Goal: Task Accomplishment & Management: Complete application form

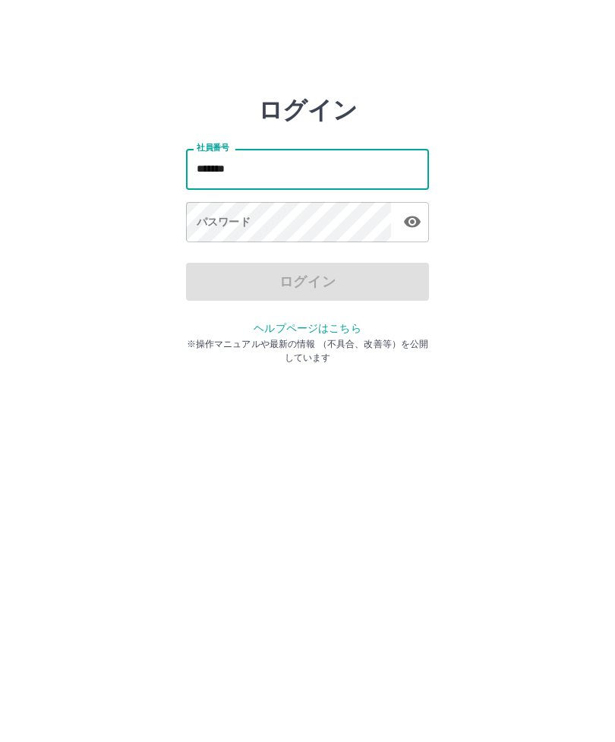
type input "*******"
click at [246, 223] on div "パスワード パスワード" at bounding box center [307, 223] width 243 height 43
click at [229, 221] on div "パスワード パスワード" at bounding box center [307, 223] width 243 height 43
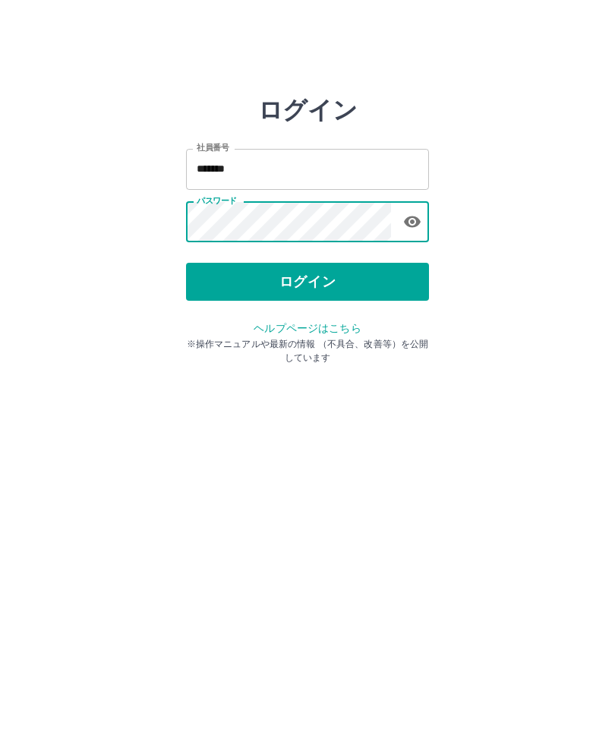
click at [337, 274] on button "ログイン" at bounding box center [307, 282] width 243 height 38
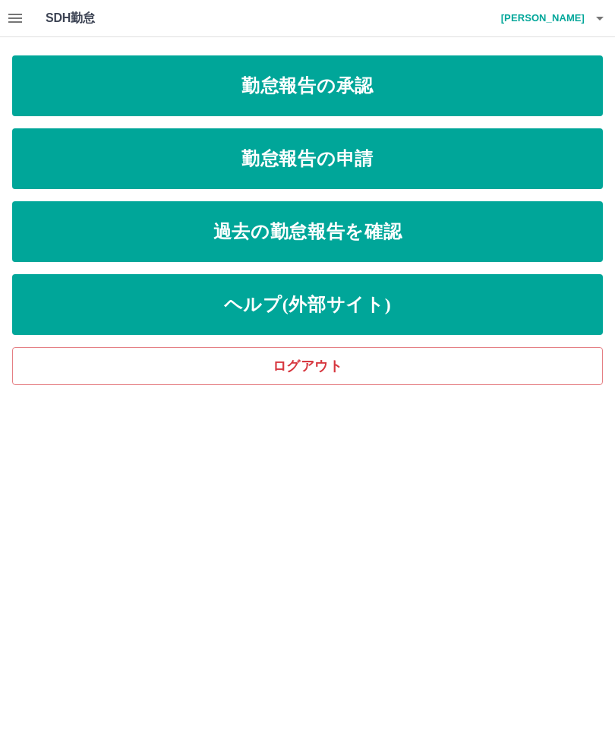
click at [504, 162] on link "勤怠報告の申請" at bounding box center [307, 158] width 591 height 61
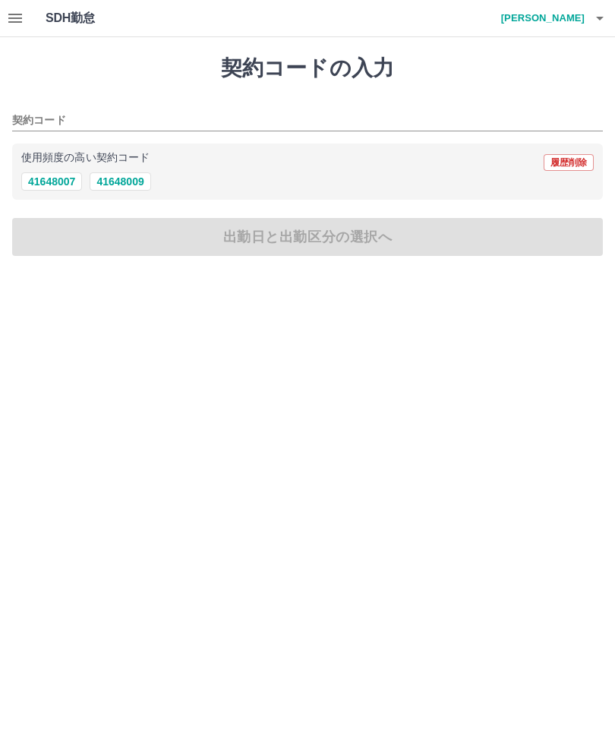
click at [65, 30] on h1 "SDH勤怠" at bounding box center [95, 18] width 99 height 36
click at [59, 14] on h1 "SDH勤怠" at bounding box center [95, 18] width 99 height 36
click at [27, 27] on button "button" at bounding box center [15, 18] width 30 height 36
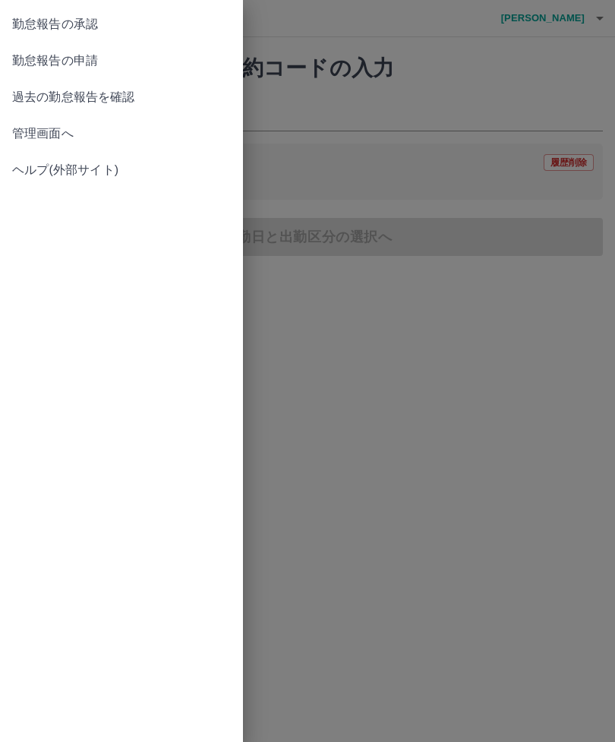
click at [90, 23] on span "勤怠報告の承認" at bounding box center [121, 24] width 219 height 18
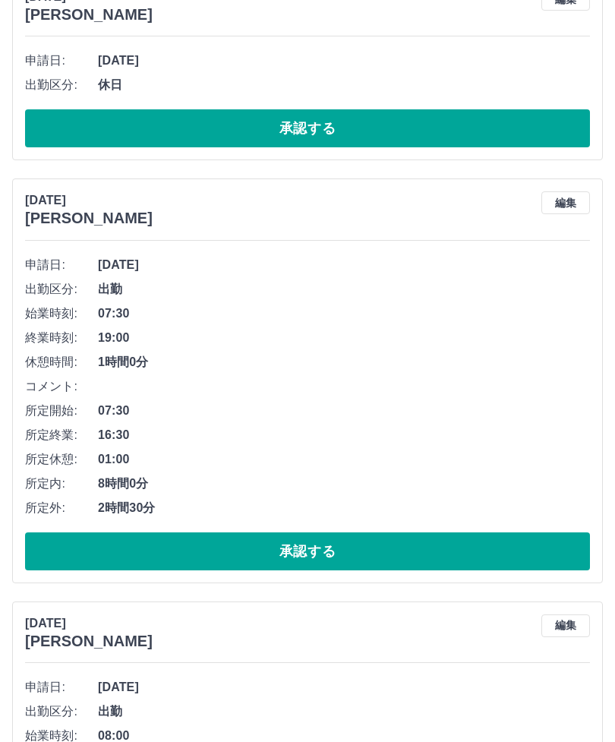
scroll to position [7816, 0]
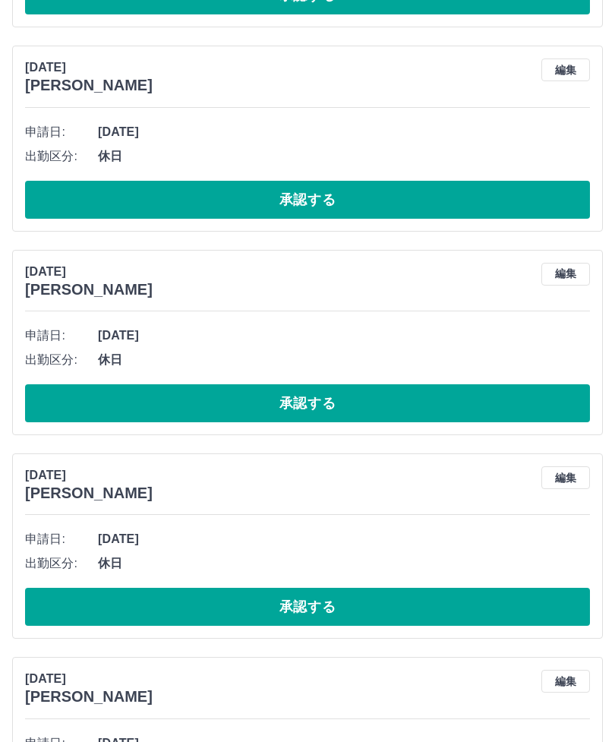
scroll to position [0, 0]
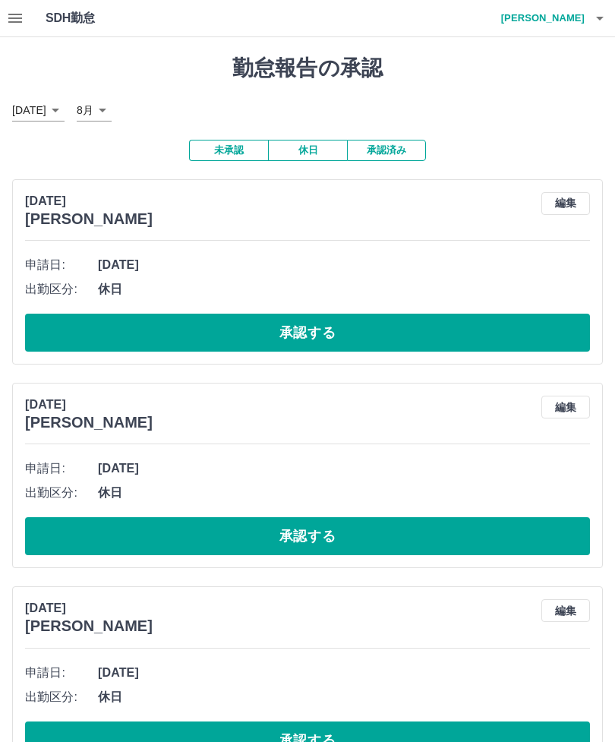
click at [28, 21] on button "button" at bounding box center [15, 18] width 30 height 36
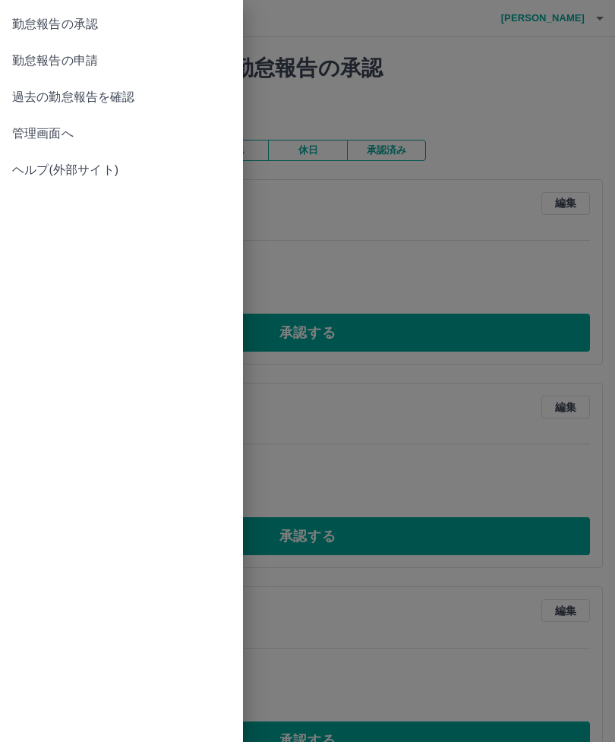
click at [87, 59] on span "勤怠報告の申請" at bounding box center [121, 61] width 219 height 18
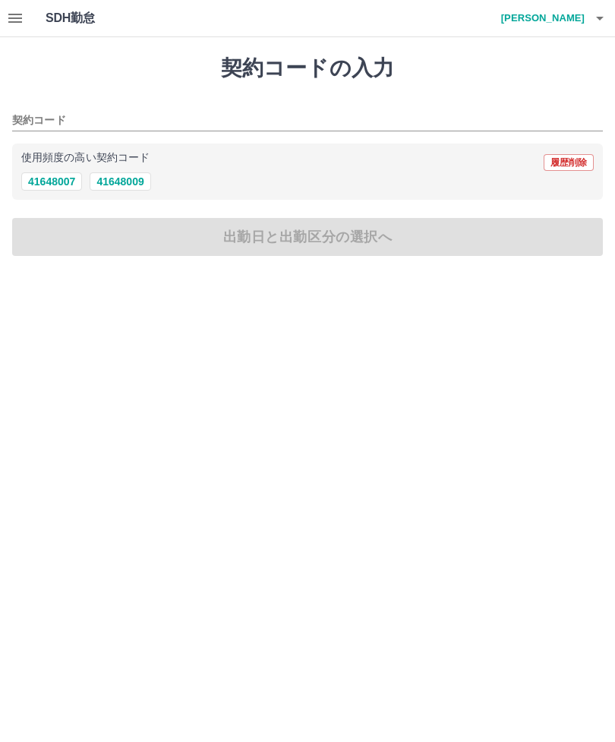
click at [57, 180] on button "41648007" at bounding box center [51, 181] width 61 height 18
type input "********"
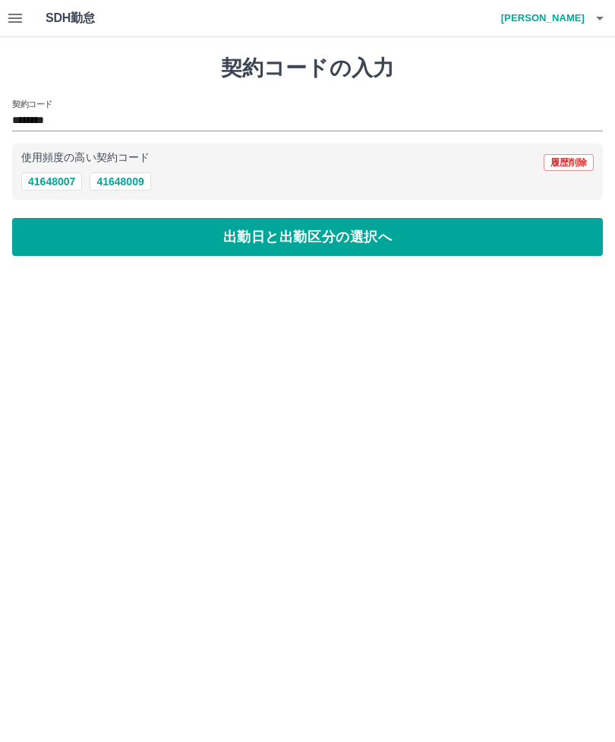
click at [233, 233] on button "出勤日と出勤区分の選択へ" at bounding box center [307, 237] width 591 height 38
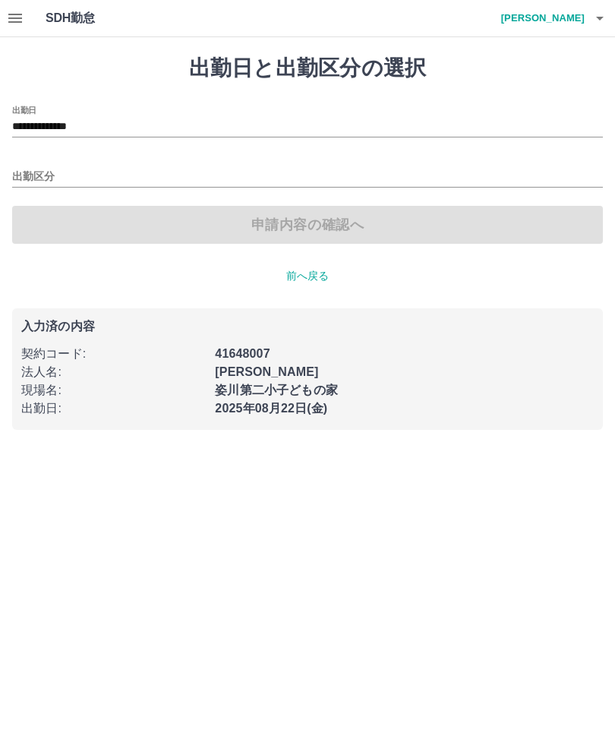
click at [93, 125] on input "**********" at bounding box center [307, 127] width 591 height 19
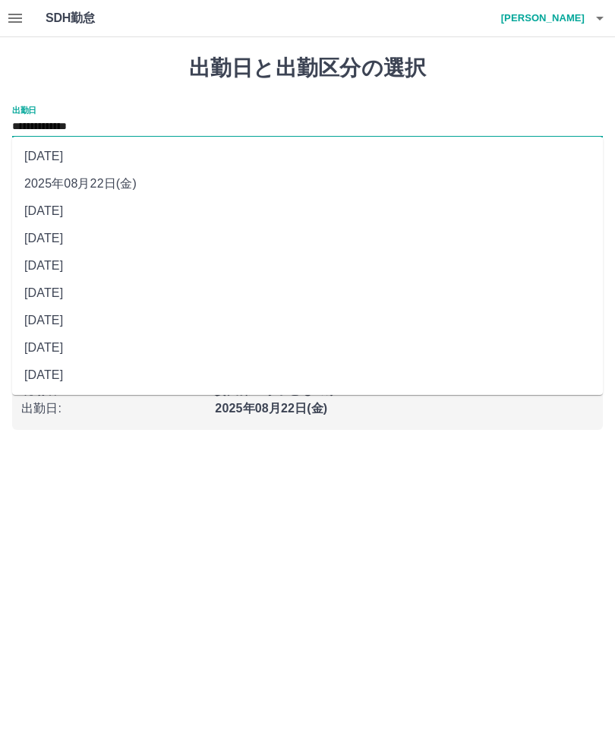
click at [129, 242] on li "2025年08月20日(水)" at bounding box center [307, 238] width 591 height 27
type input "**********"
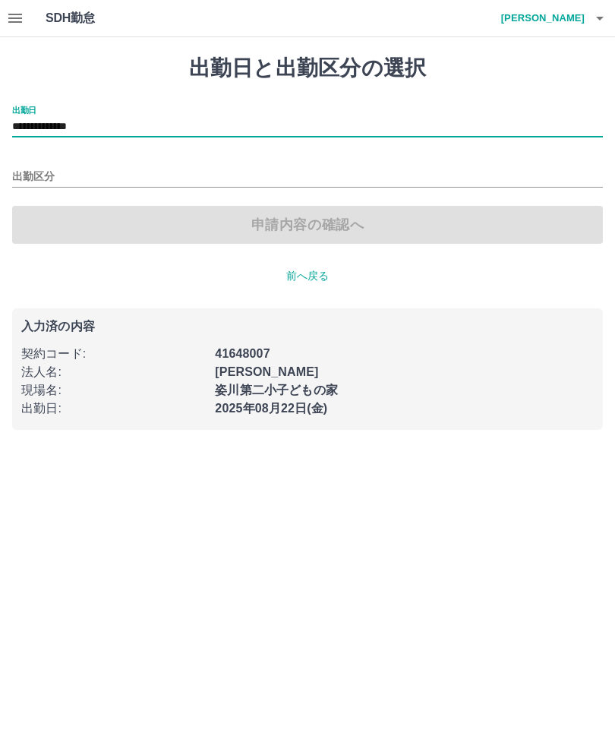
click at [140, 177] on input "出勤区分" at bounding box center [307, 177] width 591 height 19
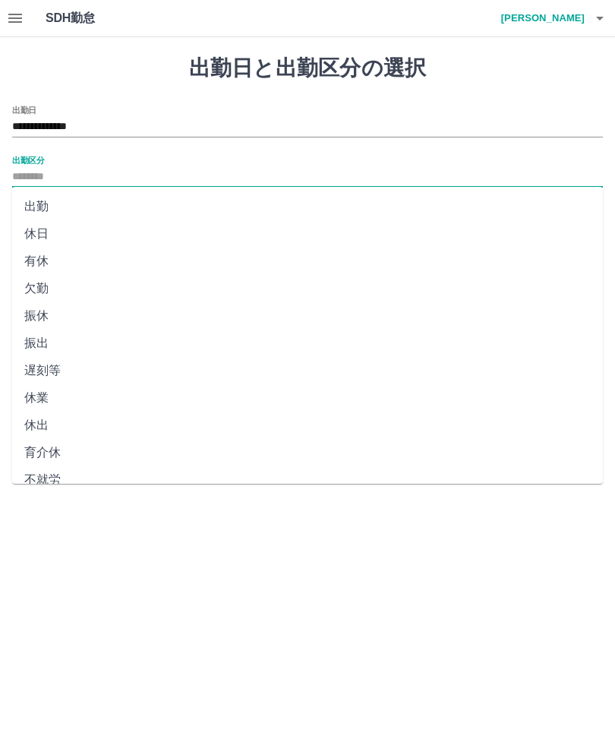
click at [43, 209] on li "出勤" at bounding box center [307, 206] width 591 height 27
type input "**"
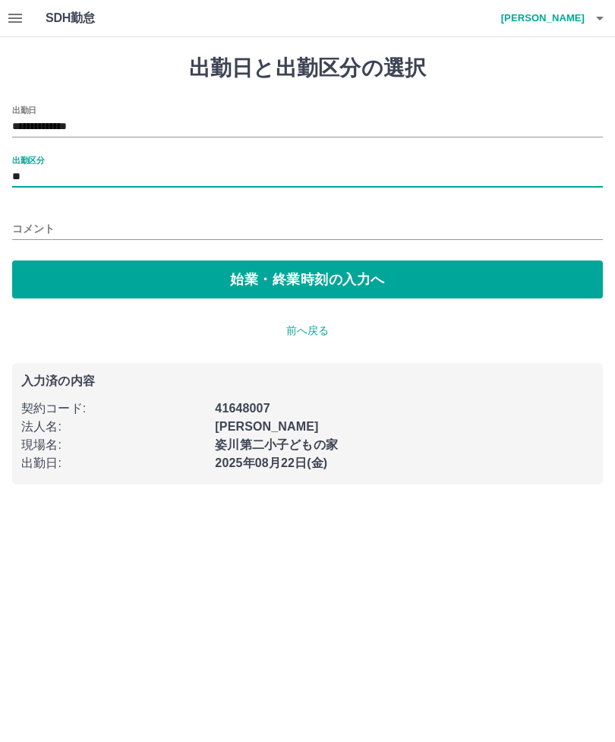
click at [340, 280] on button "始業・終業時刻の入力へ" at bounding box center [307, 280] width 591 height 38
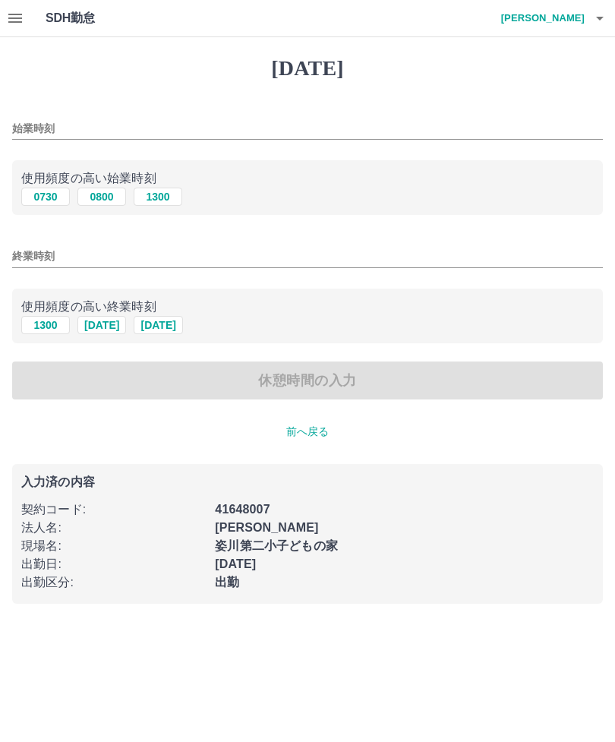
click at [42, 199] on button "0730" at bounding box center [45, 197] width 49 height 18
type input "****"
click at [110, 262] on input "終業時刻" at bounding box center [307, 256] width 591 height 22
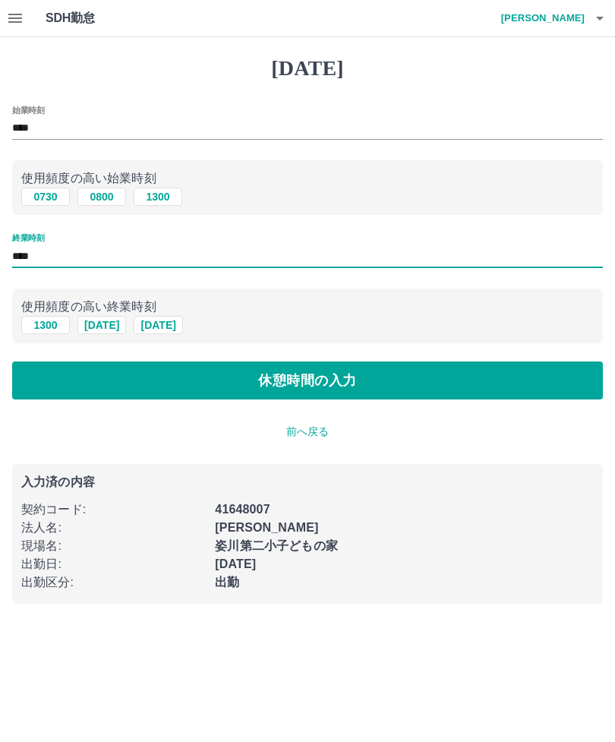
type input "****"
click at [356, 380] on button "休憩時間の入力" at bounding box center [307, 381] width 591 height 38
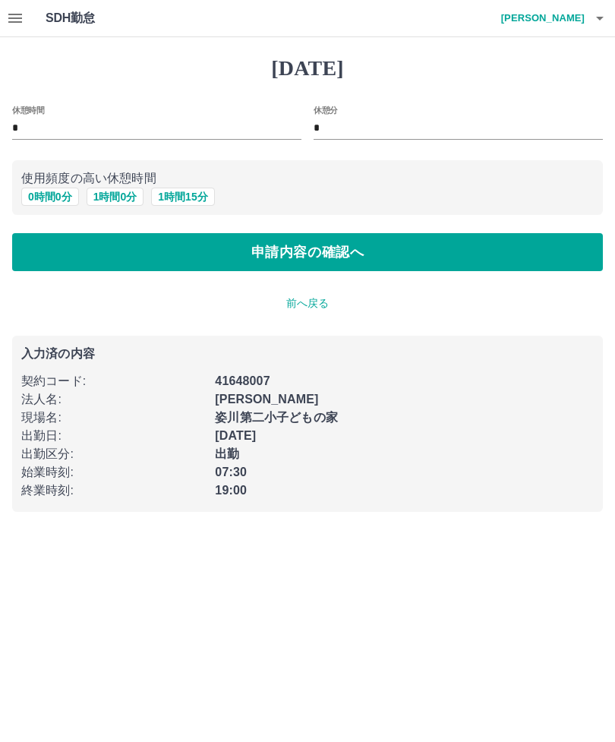
click at [109, 200] on button "1 時間 0 分" at bounding box center [116, 197] width 58 height 18
type input "*"
click at [407, 247] on button "申請内容の確認へ" at bounding box center [307, 252] width 591 height 38
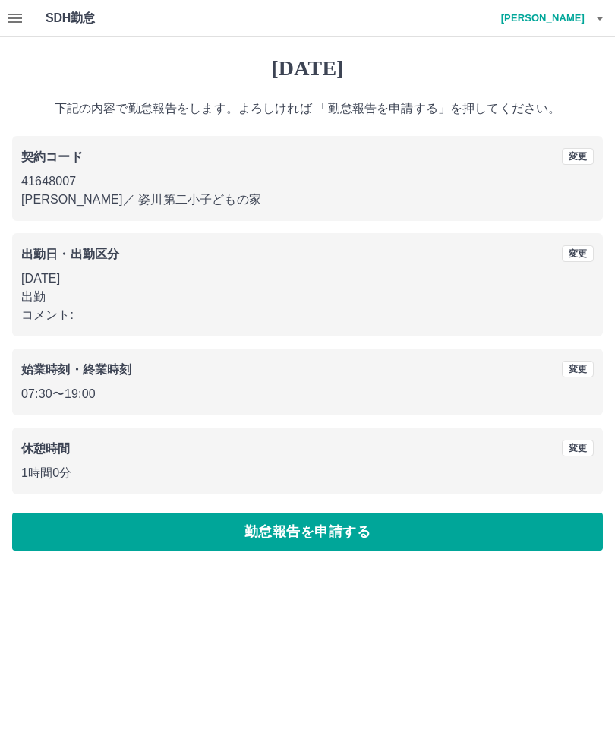
click at [319, 524] on button "勤怠報告を申請する" at bounding box center [307, 532] width 591 height 38
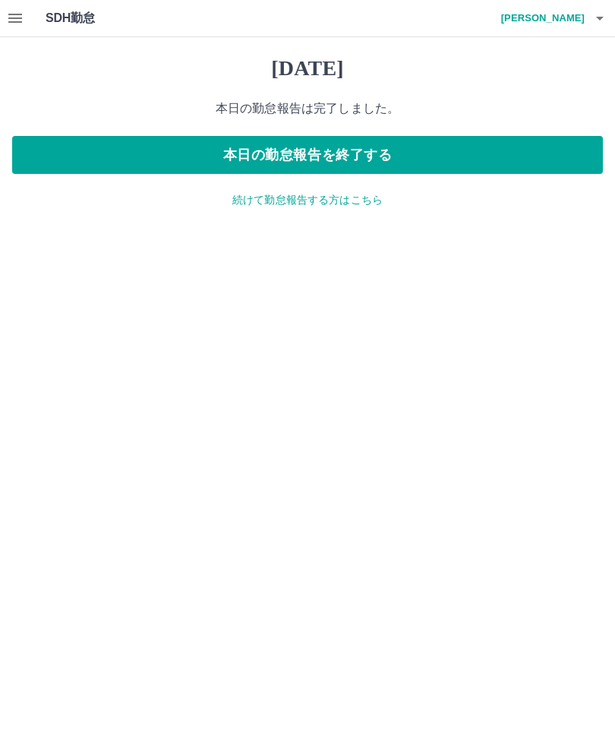
click at [328, 204] on p "続けて勤怠報告する方はこちら" at bounding box center [307, 200] width 591 height 16
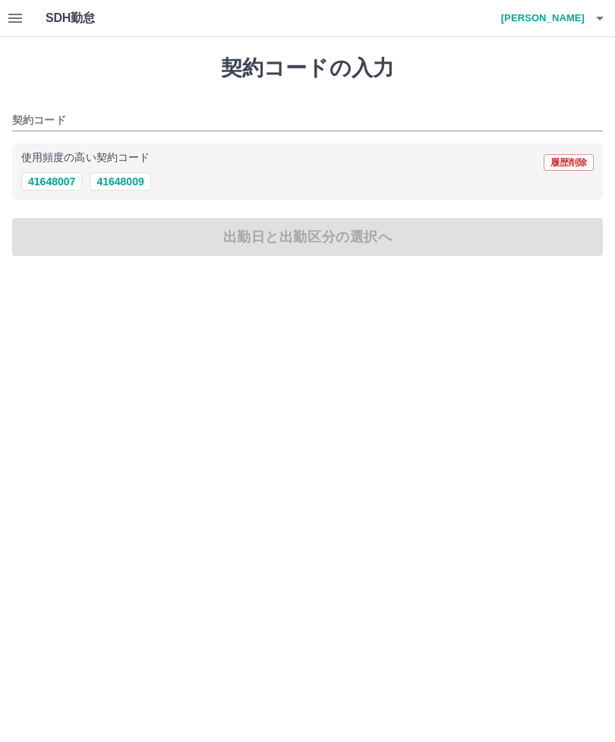
click at [38, 182] on button "41648007" at bounding box center [51, 181] width 61 height 18
type input "********"
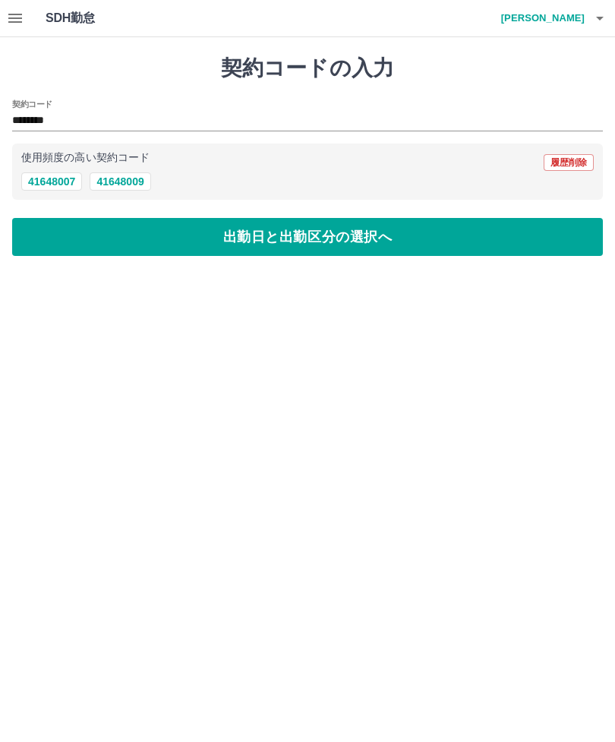
click at [289, 242] on button "出勤日と出勤区分の選択へ" at bounding box center [307, 237] width 591 height 38
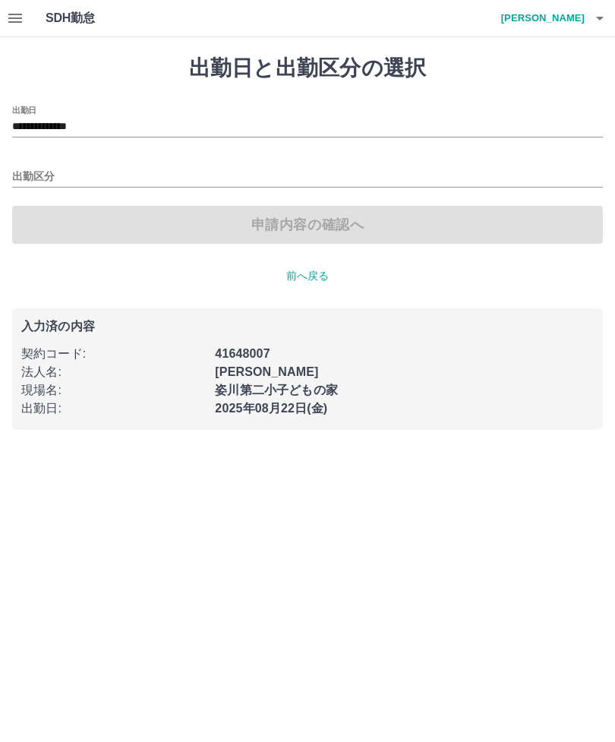
click at [131, 182] on input "出勤区分" at bounding box center [307, 177] width 591 height 19
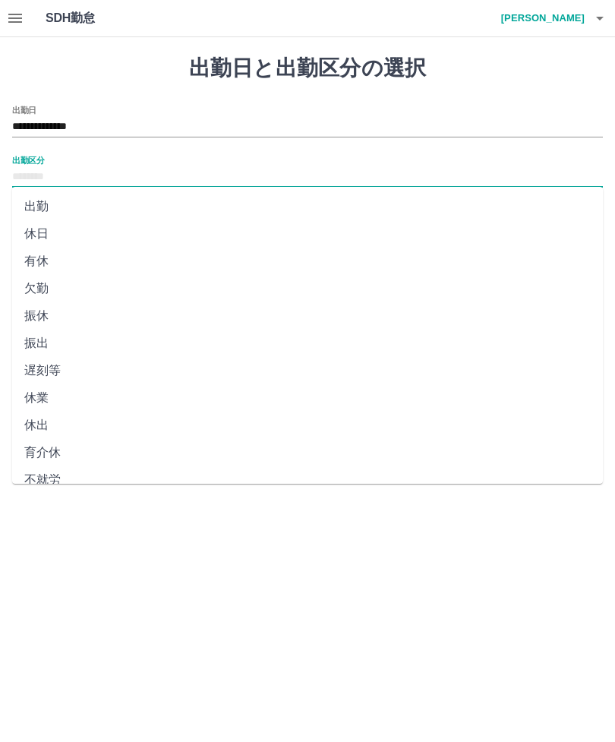
click at [44, 207] on li "出勤" at bounding box center [307, 206] width 591 height 27
type input "**"
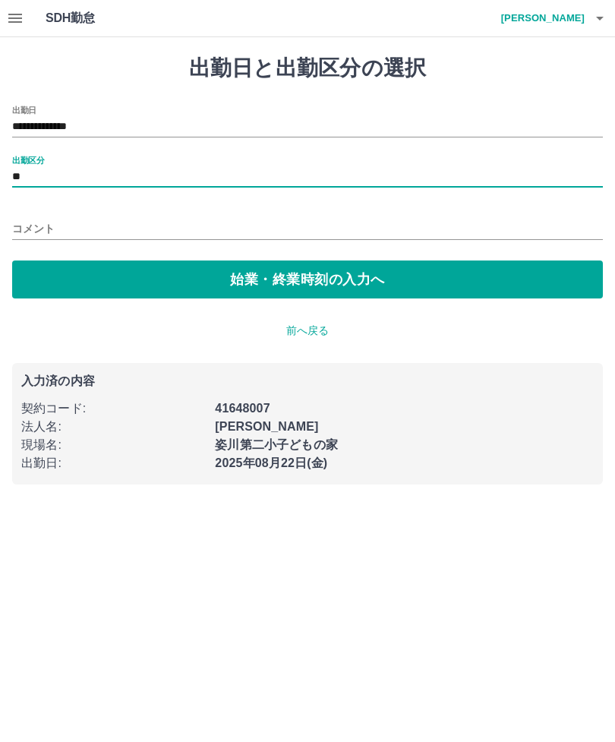
click at [388, 283] on button "始業・終業時刻の入力へ" at bounding box center [307, 280] width 591 height 38
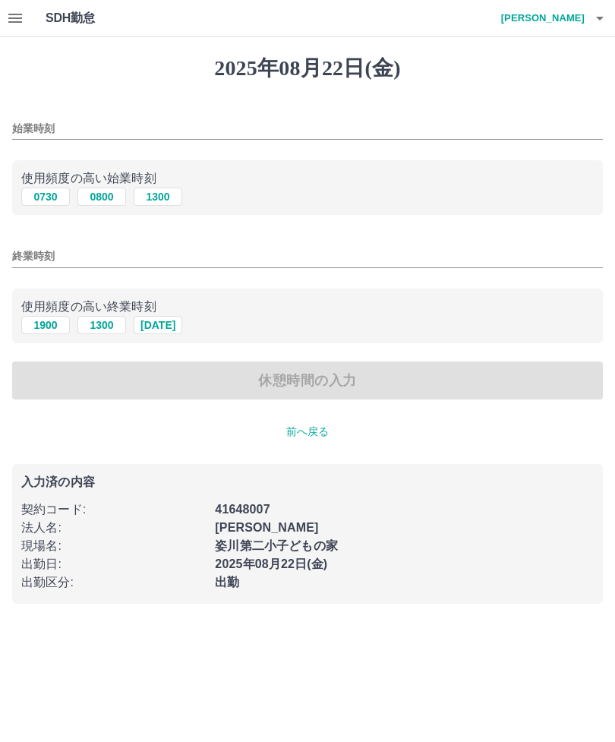
click at [45, 204] on button "0730" at bounding box center [45, 197] width 49 height 18
type input "****"
click at [43, 327] on button "1900" at bounding box center [45, 325] width 49 height 18
type input "****"
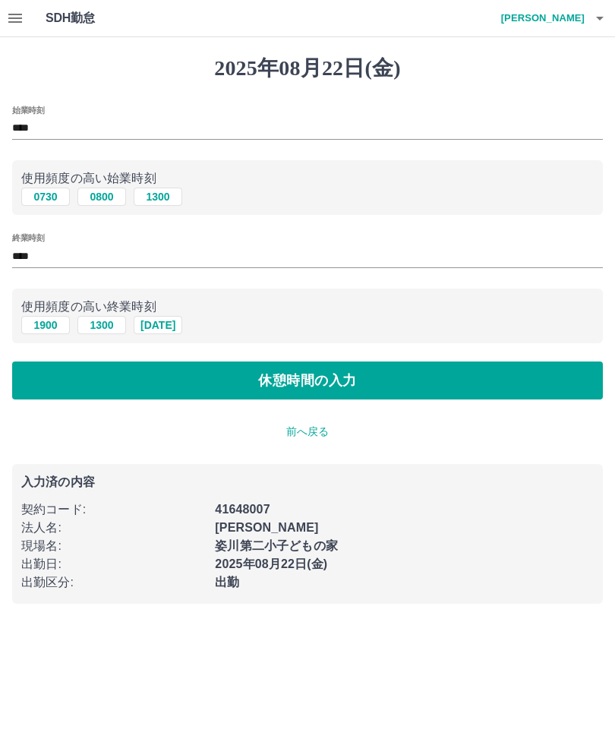
click at [333, 381] on button "休憩時間の入力" at bounding box center [307, 381] width 591 height 38
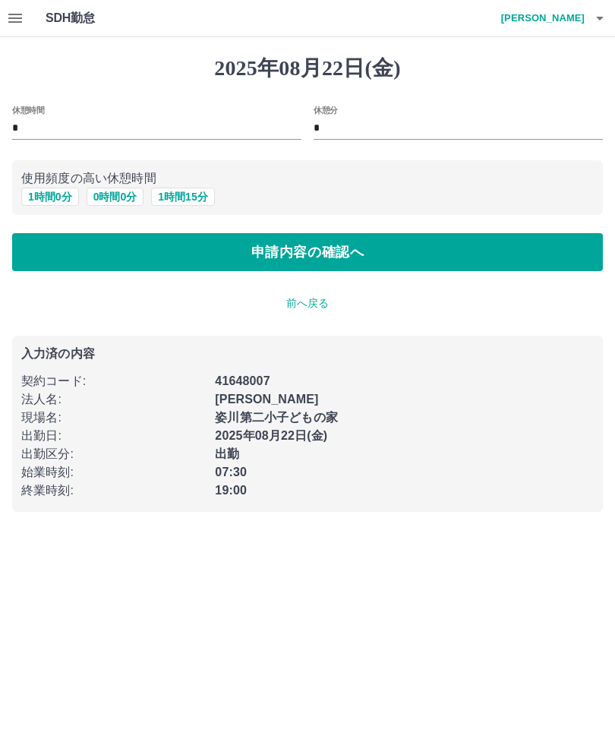
click at [47, 201] on button "1 時間 0 分" at bounding box center [50, 197] width 58 height 18
type input "*"
click at [430, 264] on button "申請内容の確認へ" at bounding box center [307, 252] width 591 height 38
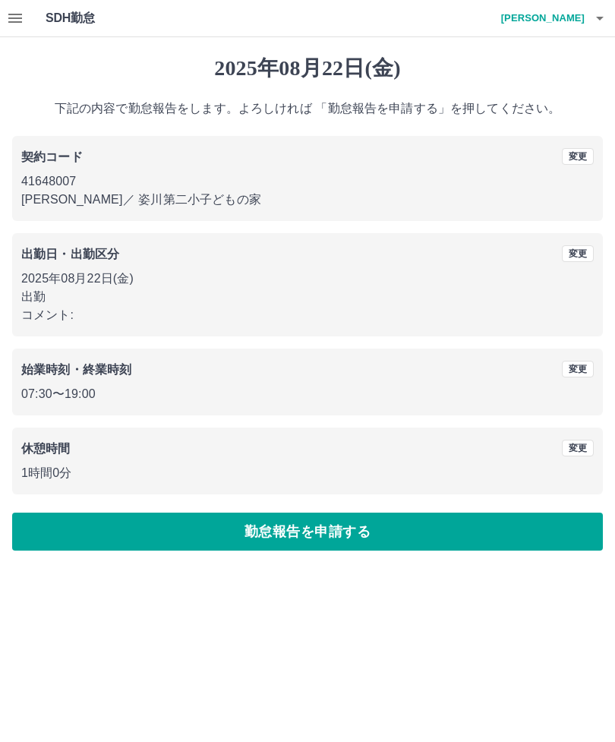
click at [430, 539] on button "勤怠報告を申請する" at bounding box center [307, 532] width 591 height 38
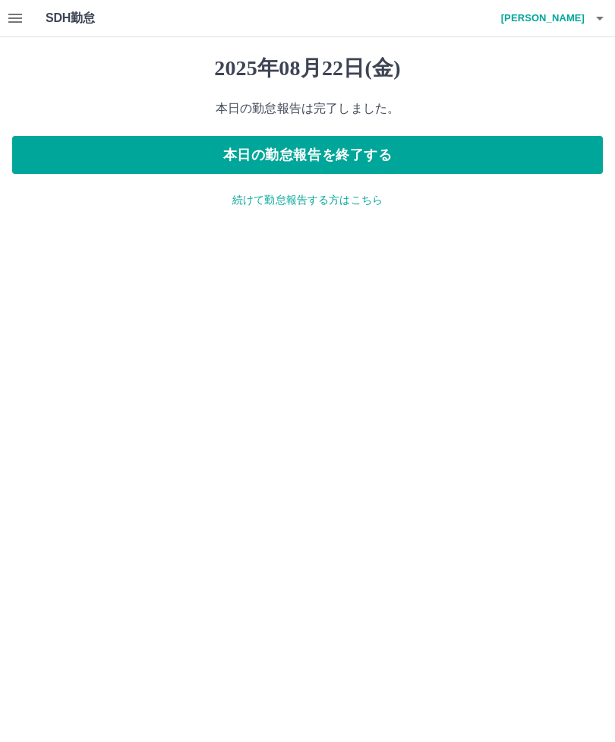
click at [41, 24] on div "SDH勤怠 山田　弥生子" at bounding box center [307, 18] width 615 height 37
click at [16, 22] on icon "button" at bounding box center [15, 18] width 14 height 9
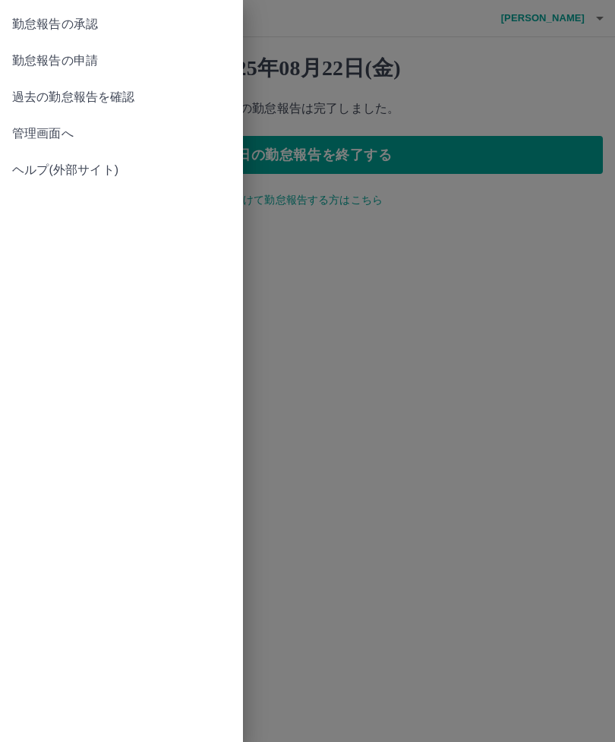
click at [100, 22] on span "勤怠報告の承認" at bounding box center [121, 24] width 219 height 18
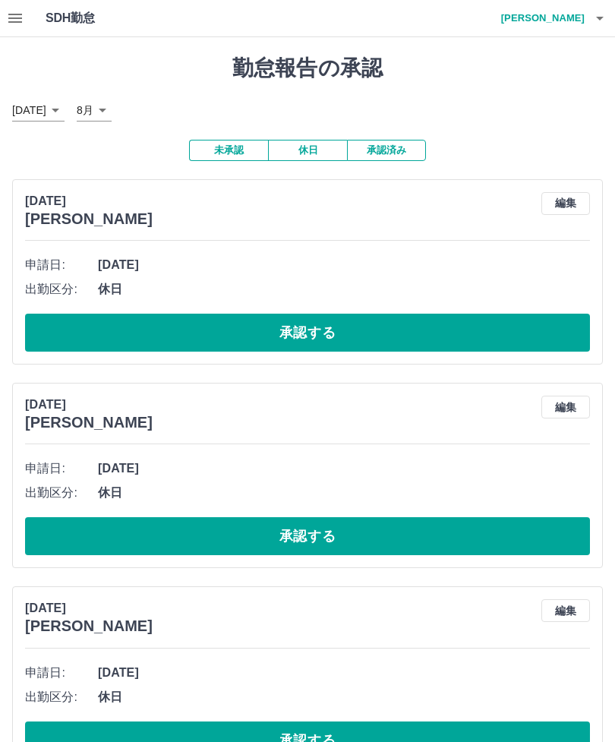
click at [327, 339] on button "承認する" at bounding box center [307, 333] width 565 height 38
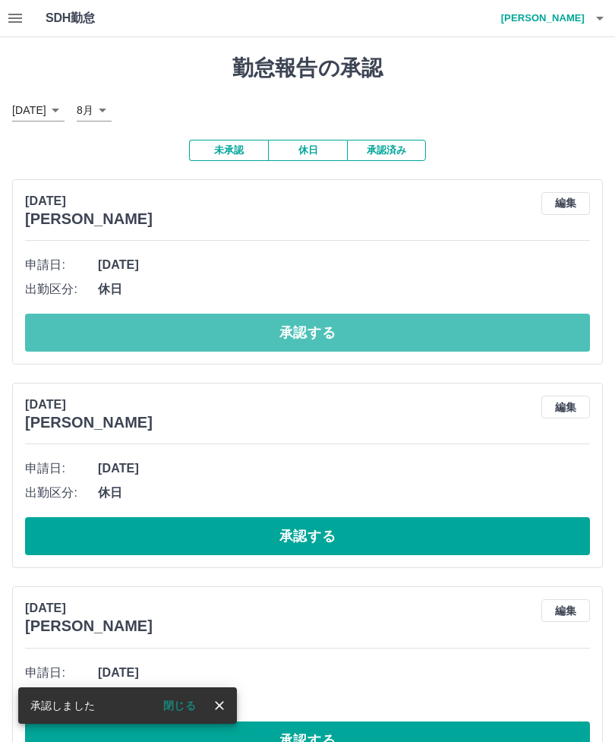
click at [356, 328] on button "承認する" at bounding box center [307, 333] width 565 height 38
click at [327, 343] on button "承認する" at bounding box center [307, 333] width 565 height 38
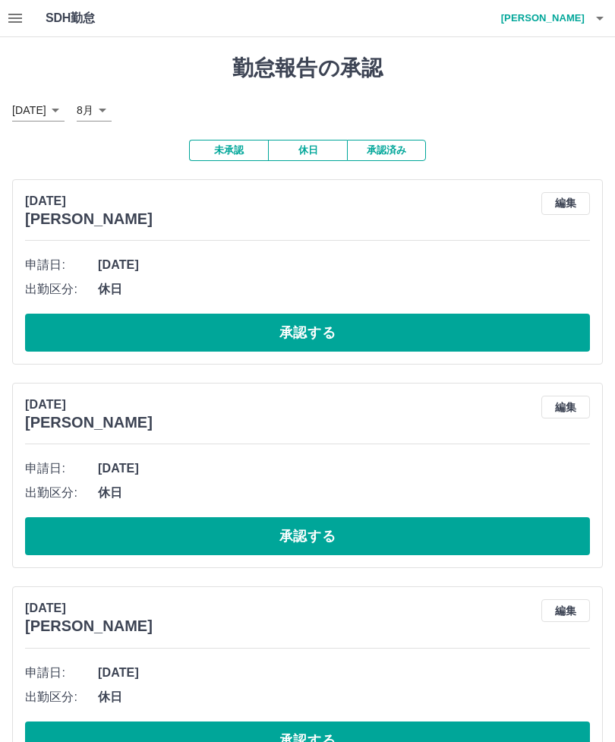
click at [356, 331] on button "承認する" at bounding box center [307, 333] width 565 height 38
click at [394, 342] on button "承認する" at bounding box center [307, 333] width 565 height 38
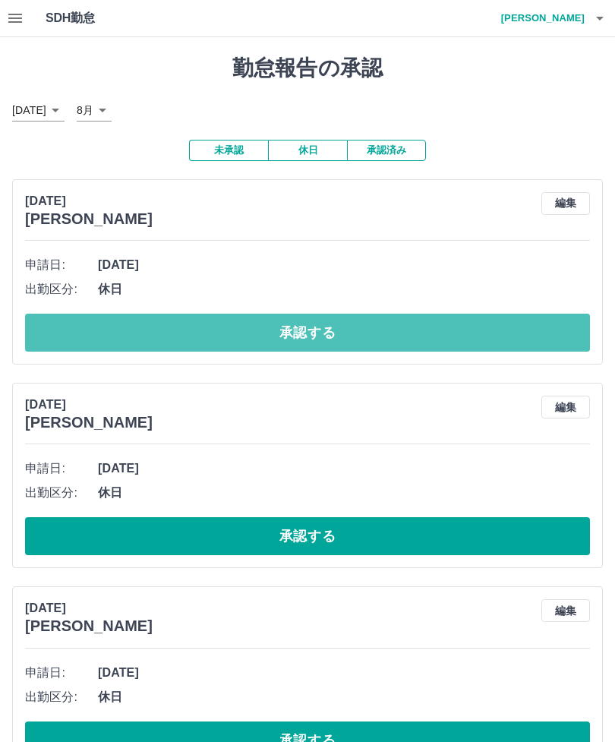
click at [342, 337] on button "承認する" at bounding box center [307, 333] width 565 height 38
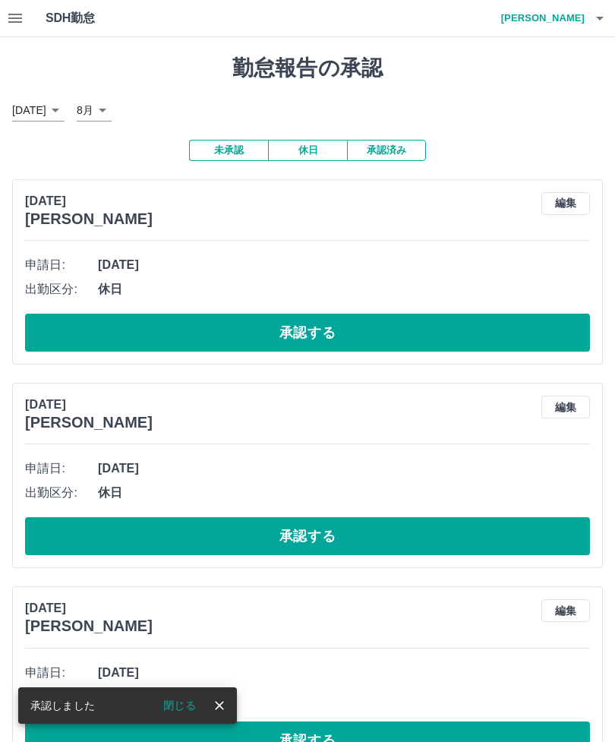
click at [356, 340] on button "承認する" at bounding box center [307, 333] width 565 height 38
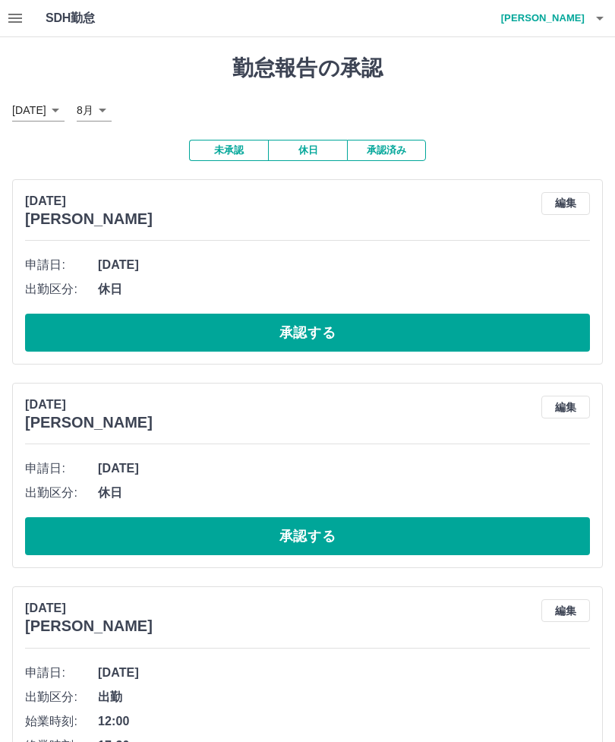
click at [362, 348] on button "承認する" at bounding box center [307, 333] width 565 height 38
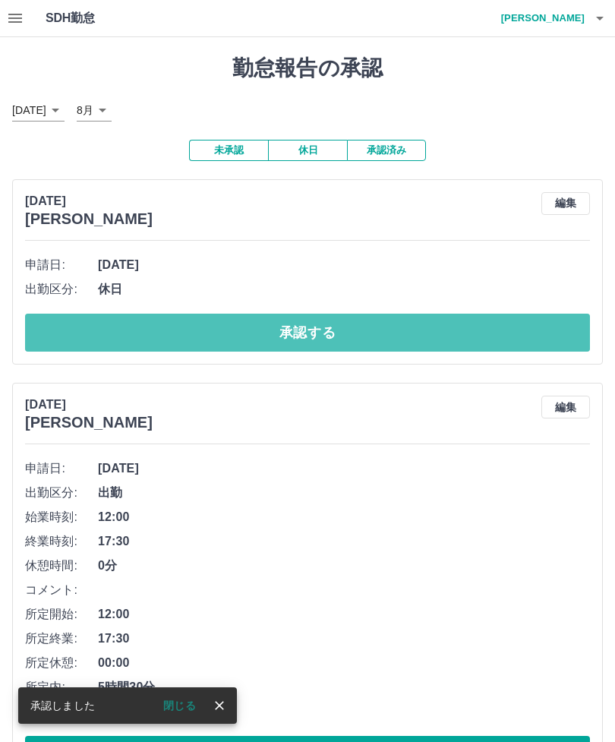
click at [358, 331] on button "承認する" at bounding box center [307, 333] width 565 height 38
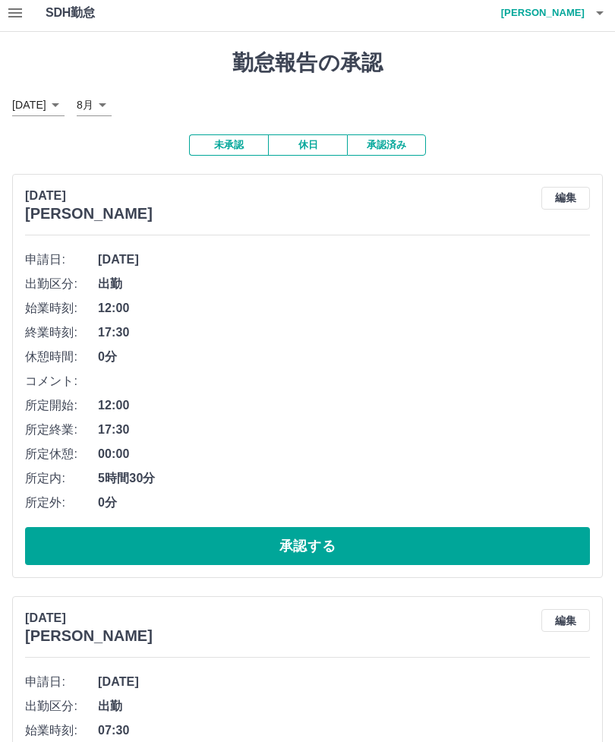
scroll to position [6, 0]
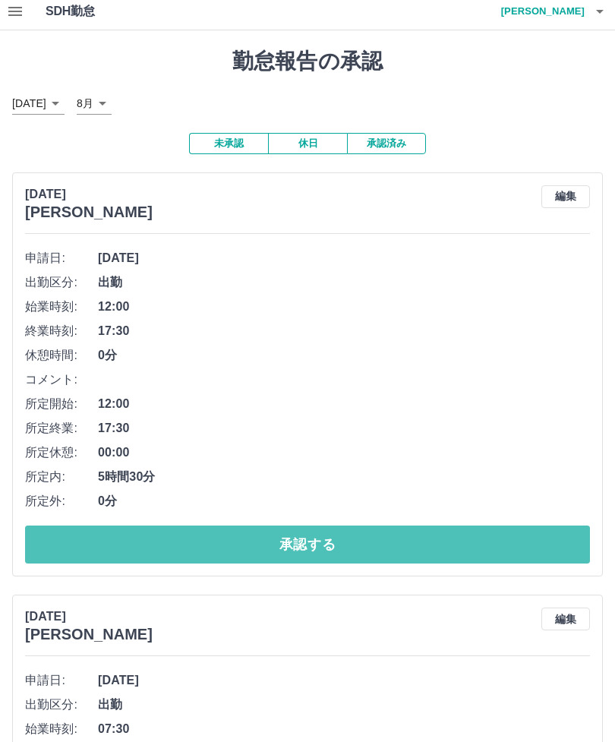
click at [315, 546] on button "承認する" at bounding box center [307, 546] width 565 height 38
click at [314, 546] on div at bounding box center [307, 371] width 615 height 742
click at [318, 559] on button "承認する" at bounding box center [307, 545] width 565 height 38
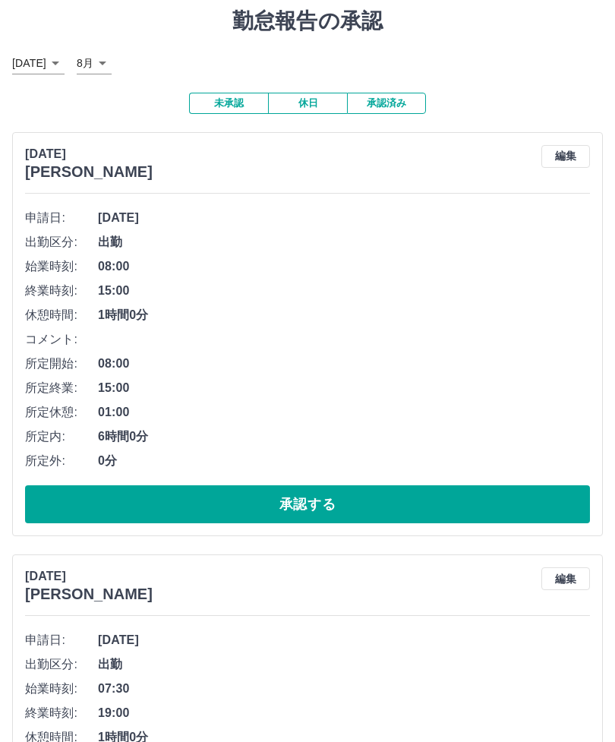
scroll to position [46, 0]
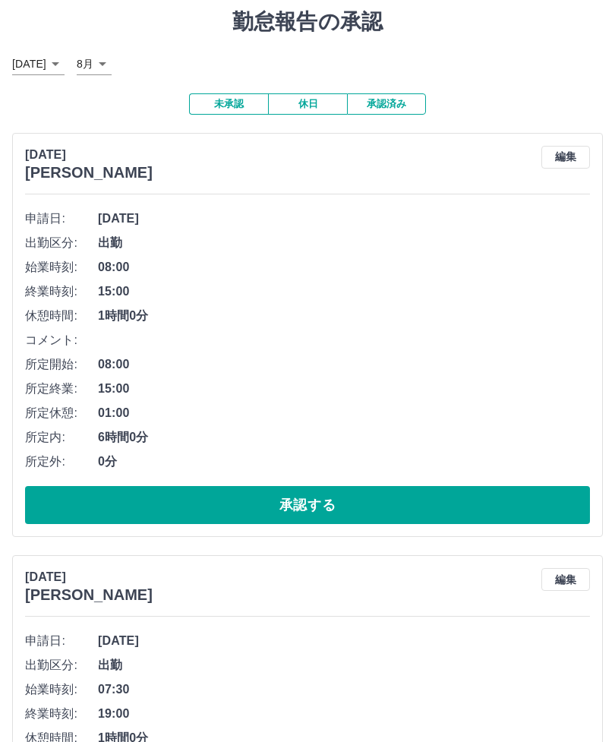
click at [343, 508] on button "承認する" at bounding box center [307, 505] width 565 height 38
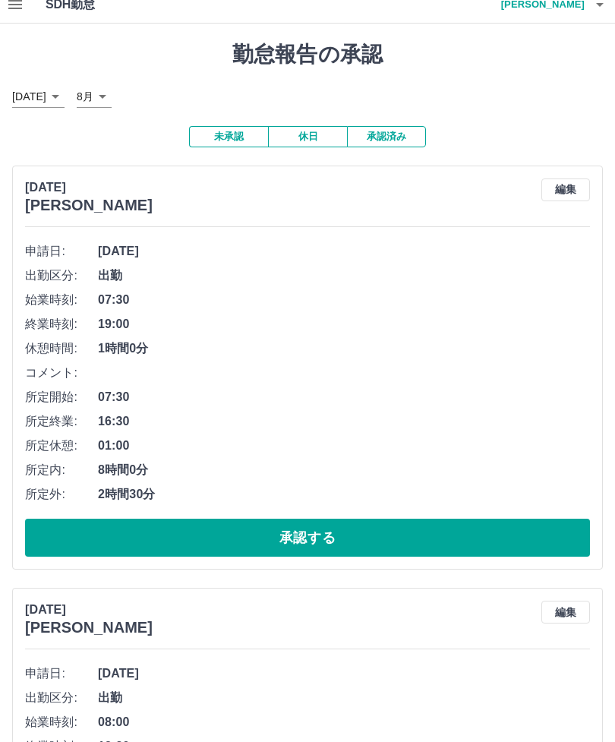
scroll to position [0, 0]
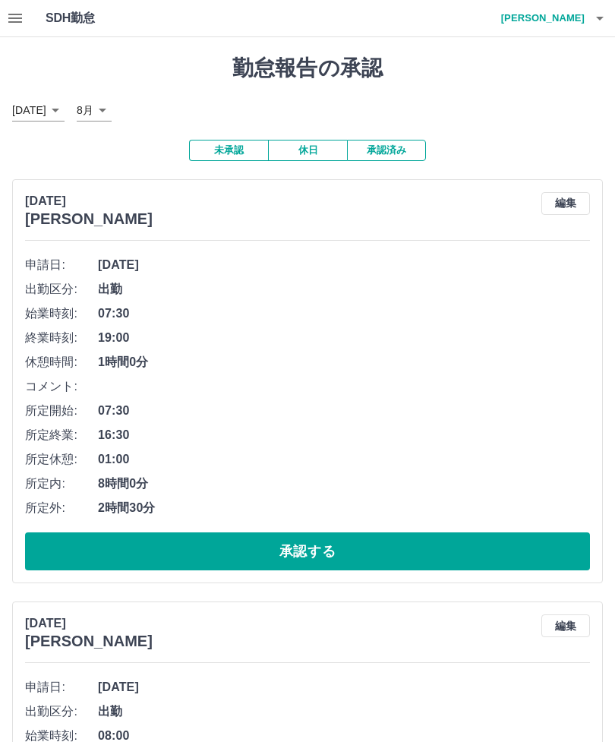
click at [574, 17] on h4 "山田　弥生子" at bounding box center [539, 18] width 91 height 36
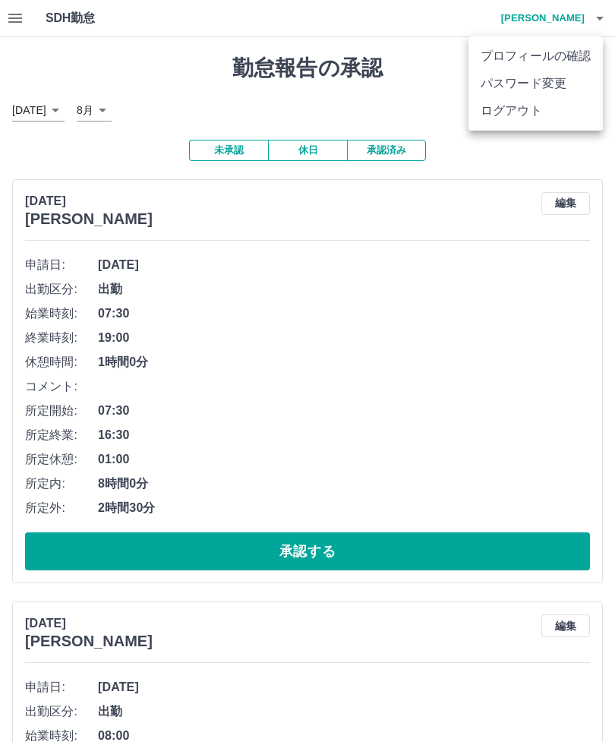
click at [529, 115] on li "ログアウト" at bounding box center [536, 110] width 134 height 27
